Goal: Task Accomplishment & Management: Manage account settings

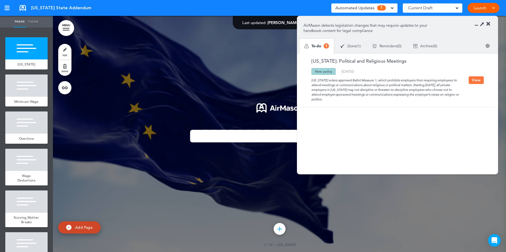
click at [347, 47] on span "Done" at bounding box center [351, 46] width 9 height 4
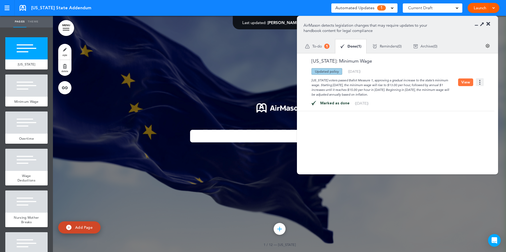
click at [489, 26] on icon at bounding box center [488, 23] width 4 height 5
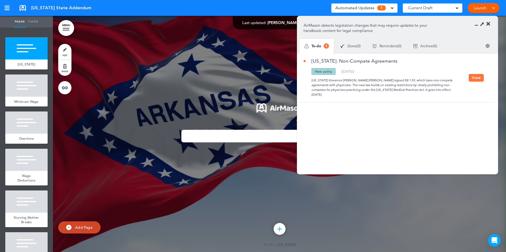
click at [349, 46] on span "Done" at bounding box center [351, 46] width 9 height 4
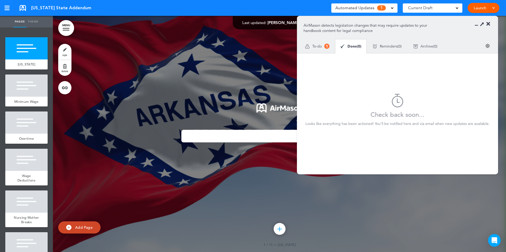
click at [486, 26] on div at bounding box center [484, 23] width 12 height 5
click at [487, 23] on icon at bounding box center [488, 23] width 4 height 5
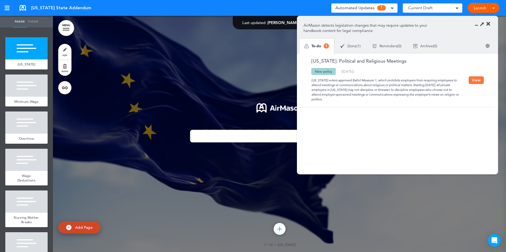
click at [351, 46] on span "Done" at bounding box center [351, 46] width 9 height 4
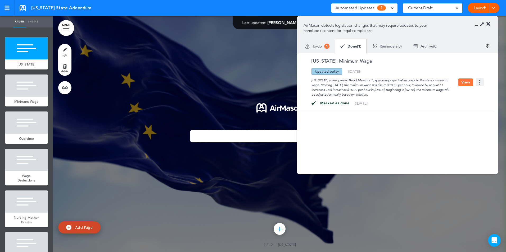
click at [349, 45] on span "Done" at bounding box center [352, 46] width 10 height 4
click at [485, 22] on div at bounding box center [484, 23] width 12 height 5
click at [489, 25] on icon at bounding box center [488, 23] width 4 height 5
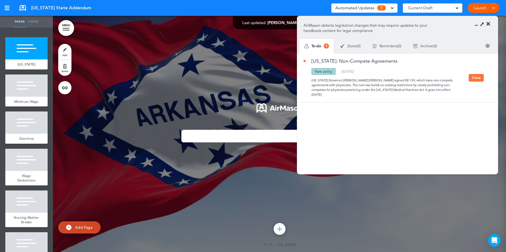
click at [351, 44] on span "Done" at bounding box center [351, 46] width 9 height 4
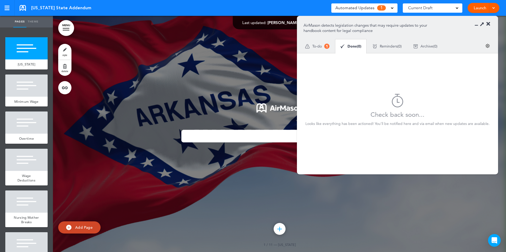
click at [487, 24] on icon at bounding box center [488, 23] width 4 height 5
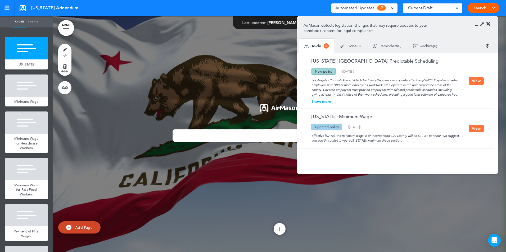
click at [317, 101] on div "Show more" at bounding box center [385, 102] width 165 height 4
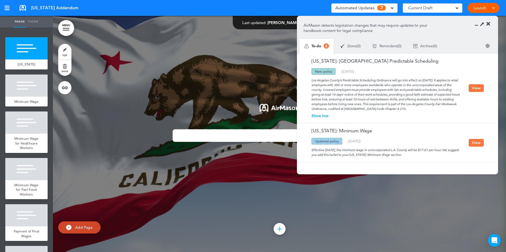
click at [432, 47] on span "Archive" at bounding box center [426, 46] width 13 height 4
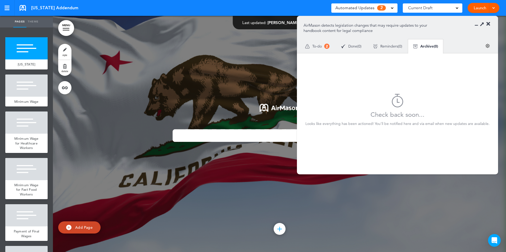
click at [490, 25] on section "AirMason detects legislation changes that may require updates to your handbook …" at bounding box center [397, 34] width 201 height 37
click at [489, 23] on ul "Auto policy updates AirMason detects legislation changes that may require updat…" at bounding box center [397, 95] width 201 height 159
click at [488, 24] on icon at bounding box center [488, 23] width 4 height 5
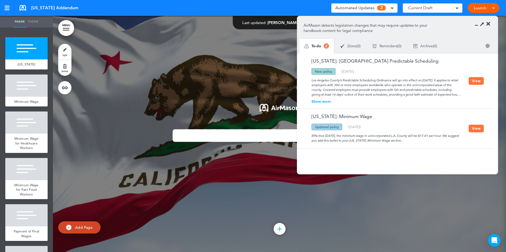
click at [473, 128] on button "View" at bounding box center [476, 129] width 15 height 8
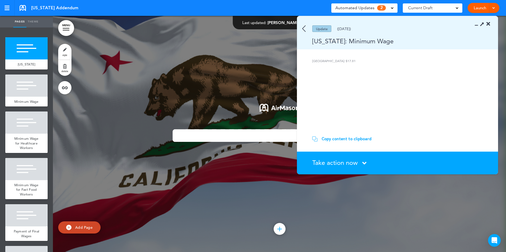
click at [366, 164] on div "Take action now Click here to change the status" at bounding box center [400, 163] width 176 height 7
click at [366, 164] on icon at bounding box center [364, 163] width 4 height 7
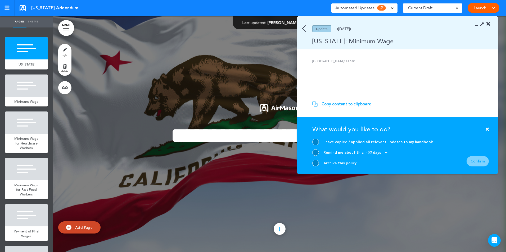
click at [317, 165] on div at bounding box center [315, 163] width 7 height 7
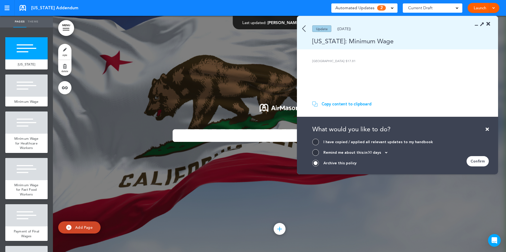
click at [481, 162] on div "Confirm" at bounding box center [477, 161] width 22 height 10
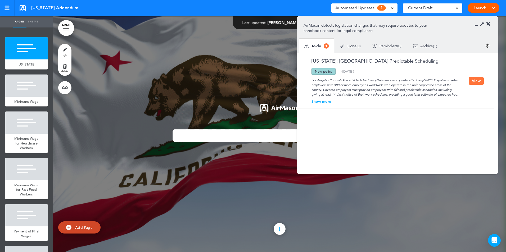
click at [473, 82] on button "View" at bounding box center [476, 81] width 15 height 8
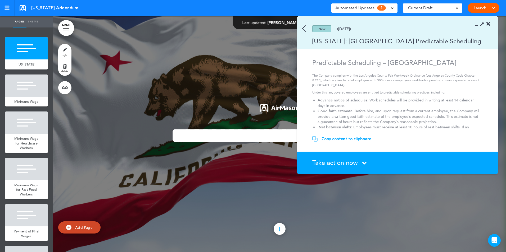
click at [369, 164] on div "Take action now Click here to change the status" at bounding box center [400, 163] width 176 height 7
click at [365, 161] on icon at bounding box center [364, 163] width 4 height 7
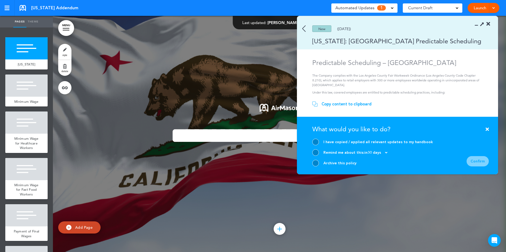
click at [346, 163] on div "Archive this policy" at bounding box center [339, 163] width 33 height 5
click at [319, 162] on div at bounding box center [315, 163] width 7 height 7
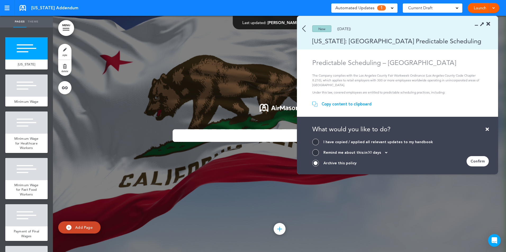
click at [482, 160] on div "Confirm" at bounding box center [477, 161] width 22 height 10
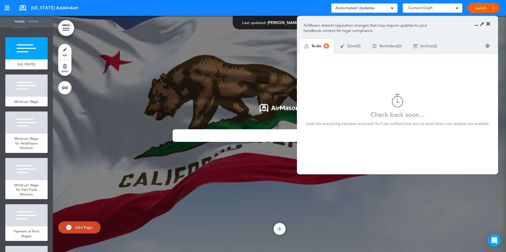
click at [486, 22] on icon at bounding box center [488, 23] width 4 height 5
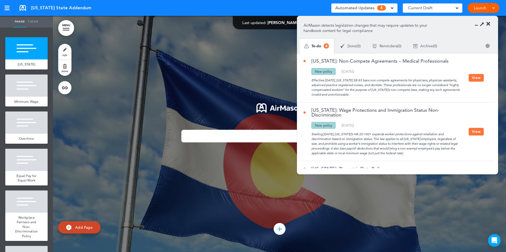
click at [476, 75] on button "View" at bounding box center [476, 78] width 15 height 8
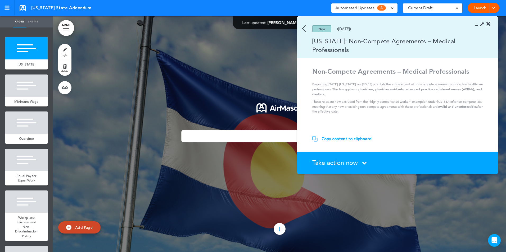
click at [361, 161] on div "Take action now Click here to change the status" at bounding box center [400, 163] width 176 height 7
click at [367, 163] on div "Take action now Click here to change the status" at bounding box center [400, 163] width 176 height 7
click at [364, 164] on icon at bounding box center [364, 163] width 4 height 7
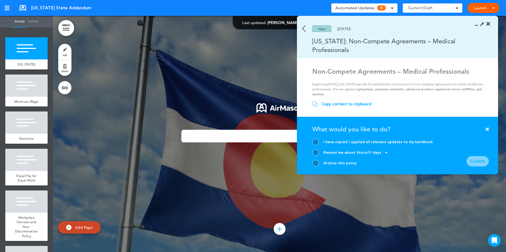
click at [329, 165] on div "Archive this policy" at bounding box center [339, 163] width 33 height 5
click at [315, 162] on div at bounding box center [315, 163] width 7 height 7
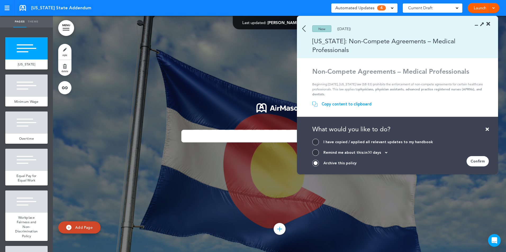
click at [478, 160] on div "Confirm" at bounding box center [477, 161] width 22 height 10
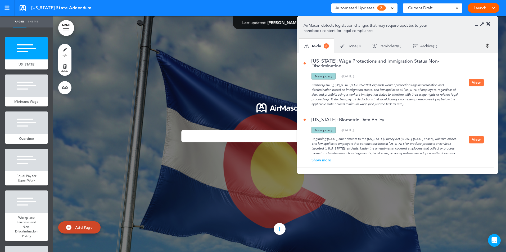
click at [326, 158] on div "Show more" at bounding box center [385, 160] width 165 height 4
click at [475, 81] on button "View" at bounding box center [476, 83] width 15 height 8
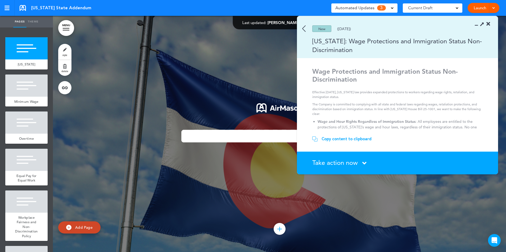
click at [344, 160] on span "Take action now" at bounding box center [335, 163] width 46 height 8
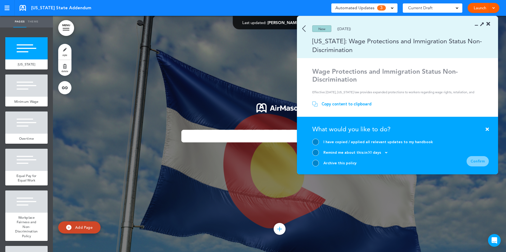
click at [324, 164] on div "Archive this policy" at bounding box center [339, 163] width 33 height 5
click at [317, 164] on div at bounding box center [315, 163] width 7 height 7
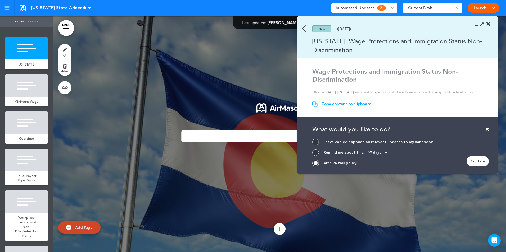
click at [478, 161] on div "Confirm" at bounding box center [477, 161] width 22 height 10
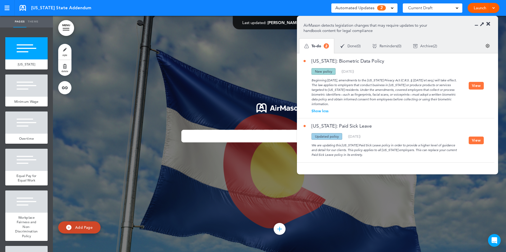
click at [474, 139] on button "View" at bounding box center [476, 141] width 15 height 8
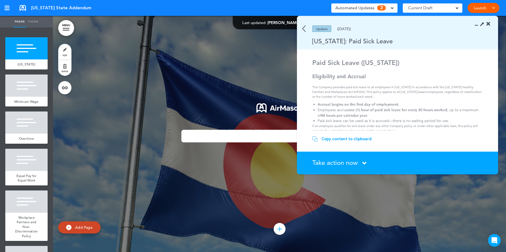
click at [360, 164] on div "Take action now Click here to change the status" at bounding box center [400, 163] width 176 height 7
click at [362, 163] on div "Take action now Click here to change the status" at bounding box center [400, 163] width 176 height 7
click at [366, 161] on icon at bounding box center [364, 163] width 4 height 7
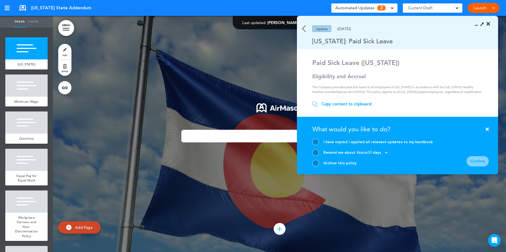
click at [328, 161] on div "Archive this policy" at bounding box center [339, 163] width 33 height 5
click at [314, 163] on div at bounding box center [315, 163] width 7 height 7
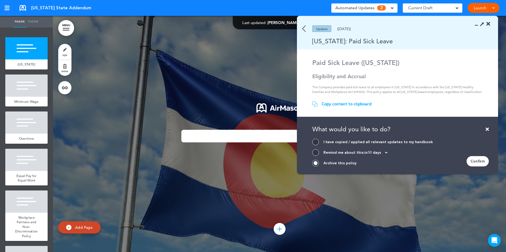
click at [485, 162] on div "Confirm" at bounding box center [477, 161] width 22 height 10
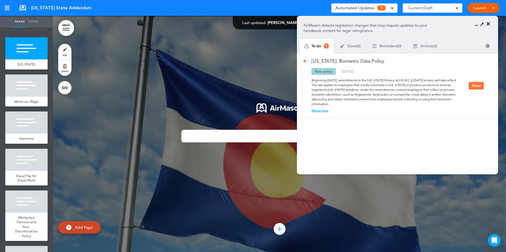
click at [488, 23] on icon at bounding box center [488, 23] width 4 height 5
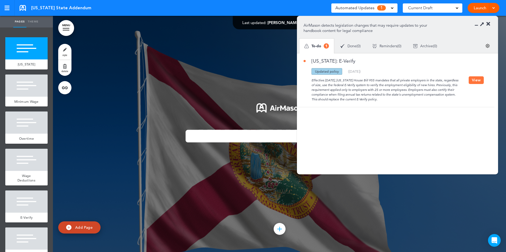
click at [469, 81] on button "View" at bounding box center [476, 80] width 15 height 8
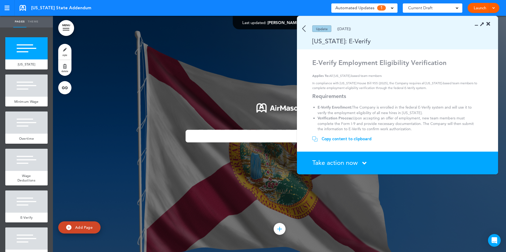
click at [365, 164] on icon at bounding box center [364, 163] width 4 height 7
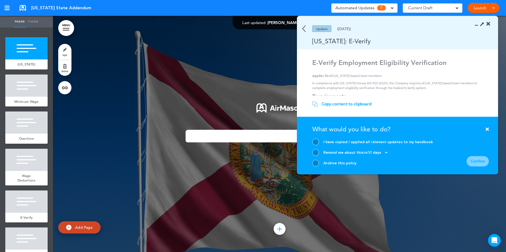
click at [343, 164] on div "Archive this policy" at bounding box center [339, 163] width 33 height 5
click at [314, 162] on div at bounding box center [315, 163] width 7 height 7
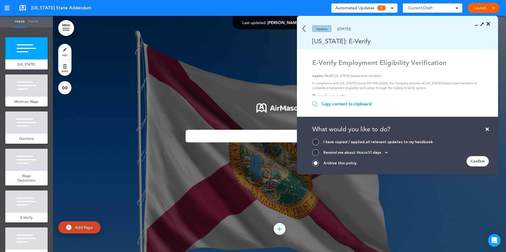
click at [476, 159] on div "Confirm" at bounding box center [477, 161] width 22 height 10
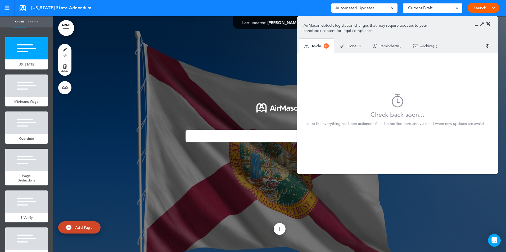
click at [355, 47] on span "Done" at bounding box center [351, 46] width 9 height 4
click at [487, 21] on icon at bounding box center [488, 23] width 4 height 5
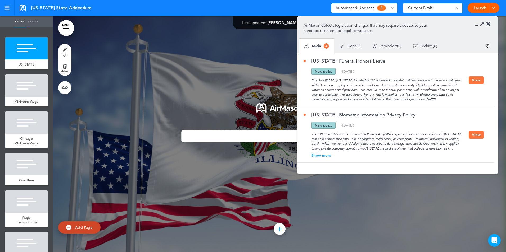
drag, startPoint x: 497, startPoint y: 74, endPoint x: 501, endPoint y: 81, distance: 8.4
click at [501, 81] on body "Checking url availability This handbook Preview Settings Signatures Collaborato…" at bounding box center [253, 126] width 506 height 252
click at [435, 105] on div "Illinois: Funeral Honors Leave Updated policy New policy Deleted policy ( 08/06…" at bounding box center [394, 80] width 195 height 54
drag, startPoint x: 311, startPoint y: 79, endPoint x: 455, endPoint y: 99, distance: 145.2
click at [455, 99] on div "Effective August 1, 2025, Illinois Senate Bill 220 amended the state’s military…" at bounding box center [385, 88] width 165 height 27
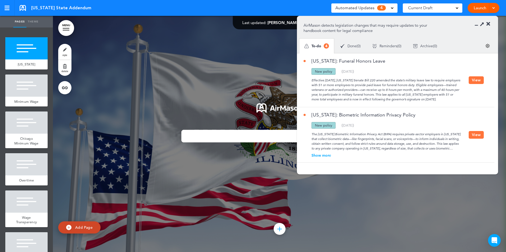
copy div "Effective August 1, 2025, Illinois Senate Bill 220 amended the state’s military…"
drag, startPoint x: 494, startPoint y: 82, endPoint x: 492, endPoint y: 93, distance: 11.6
click at [493, 96] on div "Illinois: Funeral Honors Leave Updated policy New policy Deleted policy ( 08/06…" at bounding box center [397, 110] width 201 height 115
drag, startPoint x: 492, startPoint y: 93, endPoint x: 493, endPoint y: 105, distance: 11.9
click at [493, 106] on section "Illinois: Funeral Honors Leave Updated policy New policy Deleted policy ( 08/06…" at bounding box center [395, 110] width 197 height 115
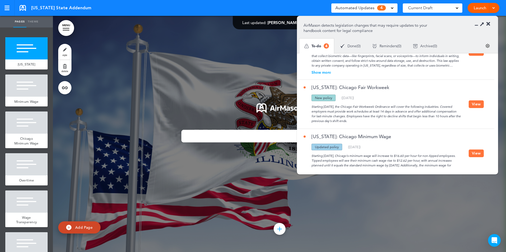
scroll to position [83, 0]
click at [473, 106] on button "View" at bounding box center [476, 104] width 15 height 8
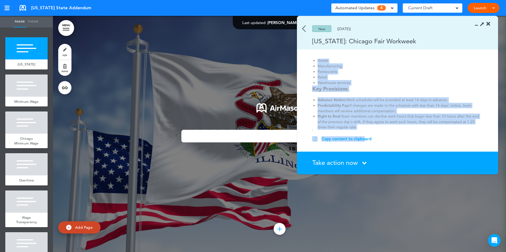
scroll to position [50, 0]
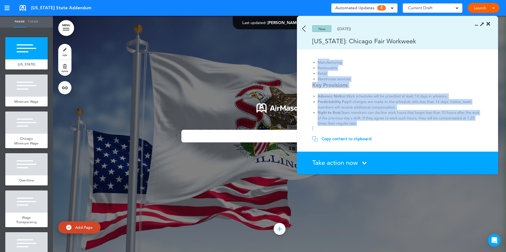
drag, startPoint x: 314, startPoint y: 62, endPoint x: 429, endPoint y: 124, distance: 131.1
click at [429, 124] on div "Chicago Fair Workweek Compliance Applies To: Chicago-based team members in cove…" at bounding box center [398, 70] width 172 height 122
copy div "Chicago Fair Workweek Compliance Applies To: Chicago-based team members in cove…"
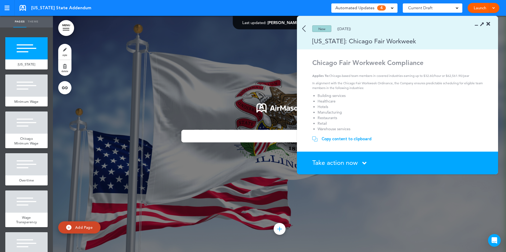
click at [305, 32] on section "New (06/14/2025) Illinois: Chicago Fair Workweek" at bounding box center [397, 32] width 201 height 33
click at [303, 29] on img at bounding box center [303, 28] width 3 height 7
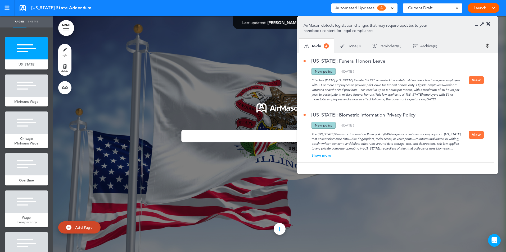
click at [316, 80] on div "Effective August 1, 2025, Illinois Senate Bill 220 amended the state’s military…" at bounding box center [385, 88] width 165 height 27
drag, startPoint x: 309, startPoint y: 78, endPoint x: 474, endPoint y: 98, distance: 166.5
click at [474, 98] on div "Illinois: Funeral Honors Leave Updated policy New policy Deleted policy ( 08/06…" at bounding box center [394, 80] width 195 height 54
copy div "Effective August 1, 2025, Illinois Senate Bill 220 amended the state’s military…"
click at [482, 80] on button "View" at bounding box center [476, 80] width 15 height 8
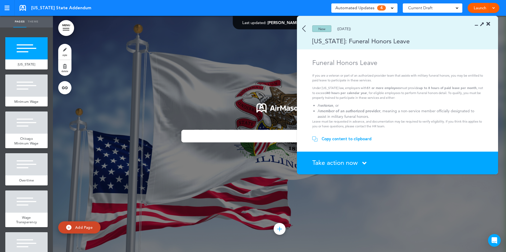
drag, startPoint x: 301, startPoint y: 32, endPoint x: 306, endPoint y: 30, distance: 5.7
click at [301, 32] on div "New (08/06/2025)" at bounding box center [390, 28] width 186 height 7
click at [302, 29] on section "New (08/06/2025) Illinois: Funeral Honors Leave" at bounding box center [397, 32] width 201 height 33
click at [304, 29] on img at bounding box center [303, 28] width 3 height 7
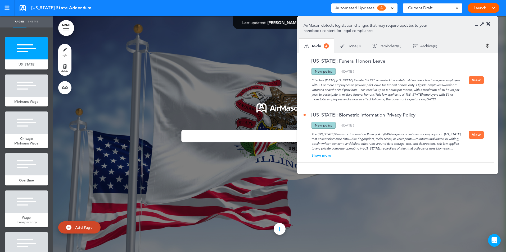
drag, startPoint x: 493, startPoint y: 97, endPoint x: 493, endPoint y: 102, distance: 4.8
click at [493, 102] on div "Illinois: Funeral Honors Leave Updated policy New policy Deleted policy ( 08/06…" at bounding box center [395, 80] width 197 height 54
drag, startPoint x: 493, startPoint y: 108, endPoint x: 492, endPoint y: 128, distance: 19.6
click at [492, 128] on div "Illinois: Biometric Information Privacy Policy Updated policy New policy Delete…" at bounding box center [395, 135] width 197 height 56
drag, startPoint x: 495, startPoint y: 108, endPoint x: 482, endPoint y: 110, distance: 12.9
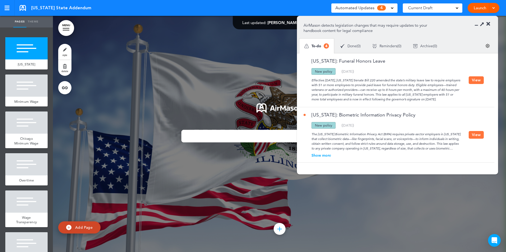
click at [484, 113] on div "Illinois: Funeral Honors Leave Updated policy New policy Deleted policy ( 08/06…" at bounding box center [397, 110] width 201 height 115
click at [472, 111] on div "Illinois: Biometric Information Privacy Policy Updated policy New policy Delete…" at bounding box center [394, 134] width 195 height 55
click at [470, 146] on div "Illinois: Biometric Information Privacy Policy Updated policy New policy Delete…" at bounding box center [394, 134] width 195 height 55
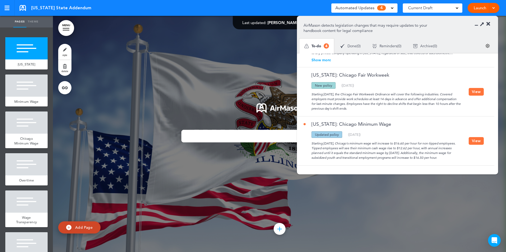
scroll to position [100, 0]
drag, startPoint x: 190, startPoint y: 71, endPoint x: 112, endPoint y: 10, distance: 98.6
click at [190, 71] on div at bounding box center [279, 134] width 453 height 237
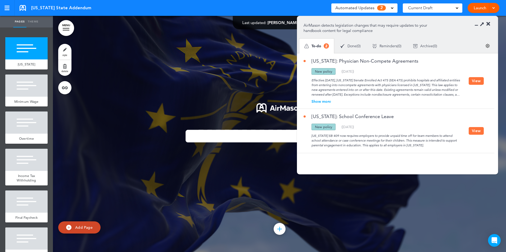
click at [475, 79] on button "View" at bounding box center [476, 81] width 15 height 8
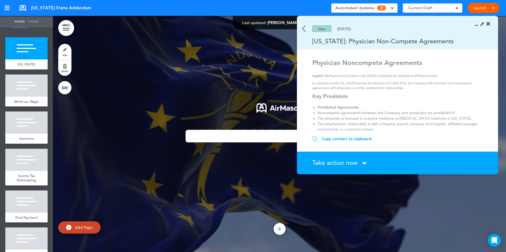
click at [365, 161] on icon at bounding box center [364, 163] width 4 height 7
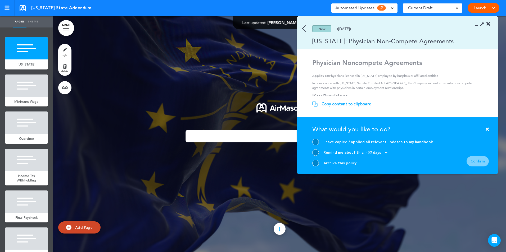
click at [331, 164] on div "Archive this policy" at bounding box center [339, 163] width 33 height 5
click at [316, 163] on div at bounding box center [315, 163] width 7 height 7
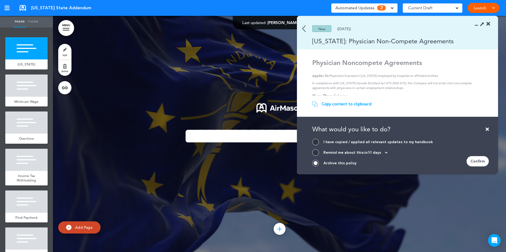
click at [479, 160] on div "Confirm" at bounding box center [477, 161] width 22 height 10
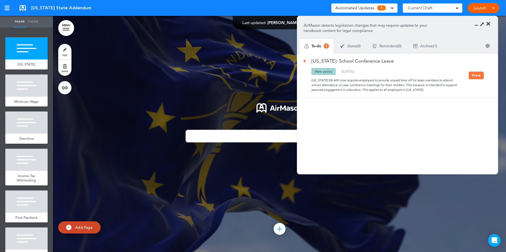
click at [473, 76] on button "View" at bounding box center [476, 76] width 15 height 8
